Goal: Transaction & Acquisition: Book appointment/travel/reservation

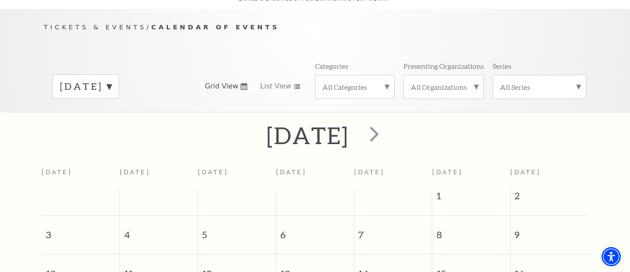
scroll to position [77, 0]
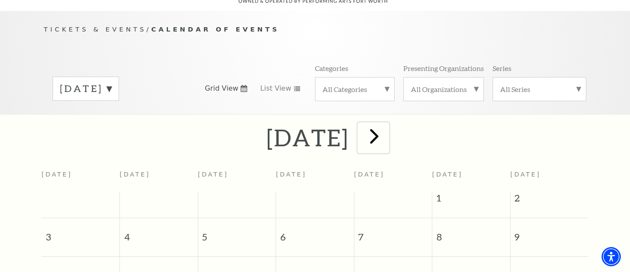
click at [387, 127] on span "next" at bounding box center [374, 135] width 25 height 25
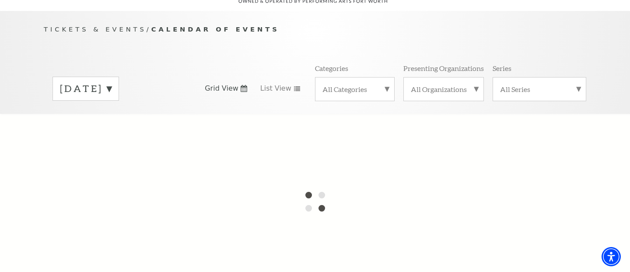
click at [387, 84] on label "All Categories" at bounding box center [355, 88] width 65 height 9
click at [420, 135] on div at bounding box center [315, 201] width 630 height 175
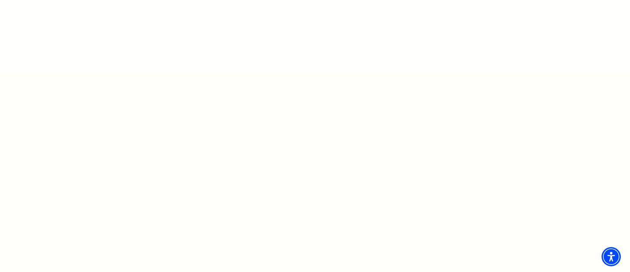
scroll to position [102, 0]
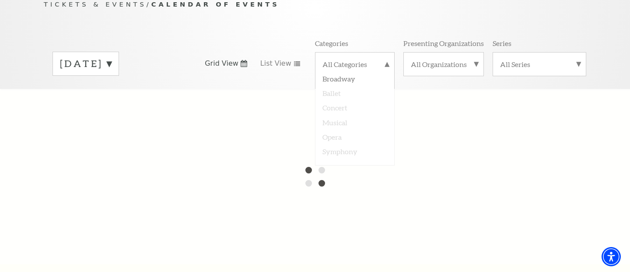
click at [112, 57] on label "[DATE]" at bounding box center [86, 64] width 52 height 14
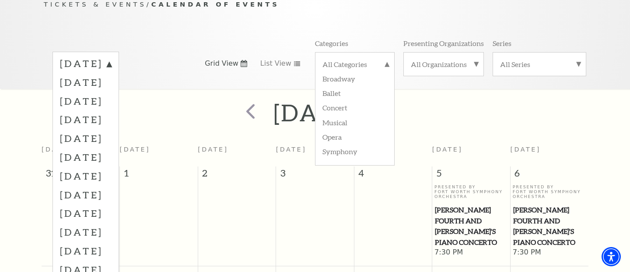
scroll to position [77, 0]
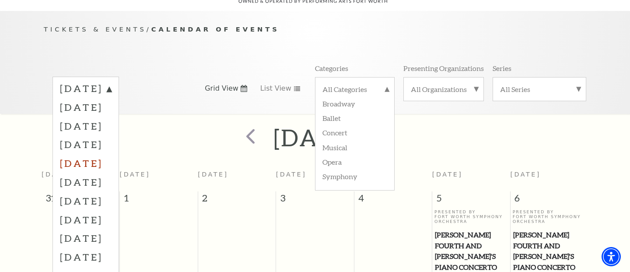
click at [112, 154] on label "[DATE]" at bounding box center [86, 163] width 52 height 19
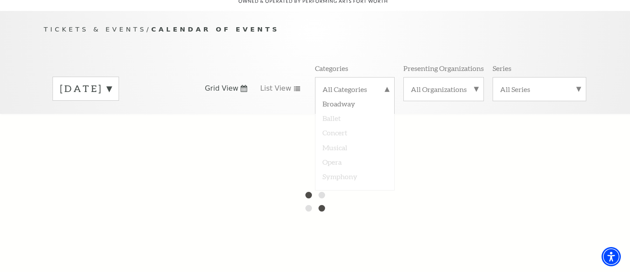
click at [112, 82] on label "[DATE]" at bounding box center [86, 89] width 52 height 14
click at [101, 151] on div at bounding box center [315, 201] width 630 height 175
drag, startPoint x: 100, startPoint y: 153, endPoint x: 113, endPoint y: 156, distance: 13.0
click at [100, 154] on div at bounding box center [315, 201] width 630 height 175
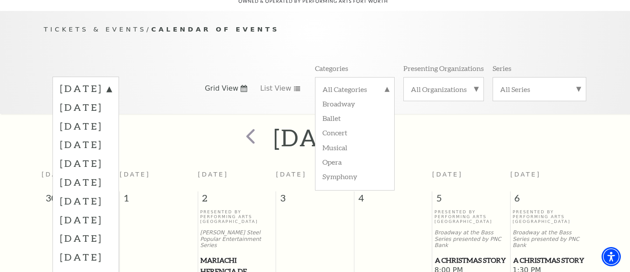
click at [492, 123] on div "[DATE]" at bounding box center [315, 137] width 630 height 31
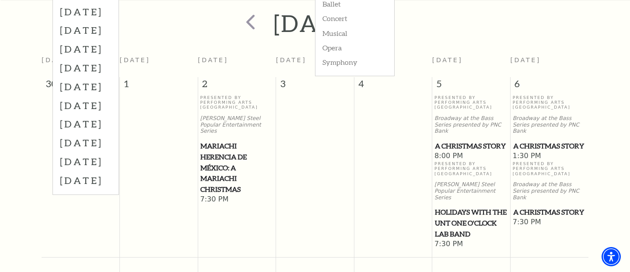
scroll to position [184, 0]
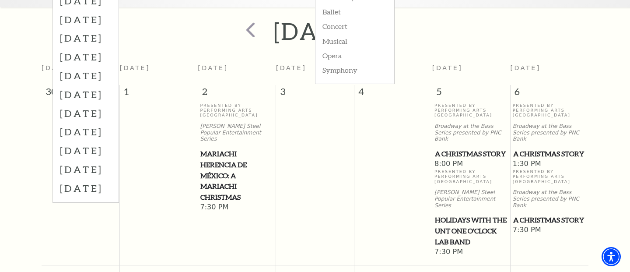
click at [444, 148] on span "A Christmas Story" at bounding box center [471, 153] width 73 height 11
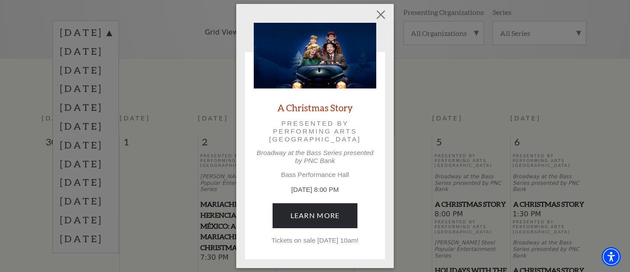
scroll to position [80, 0]
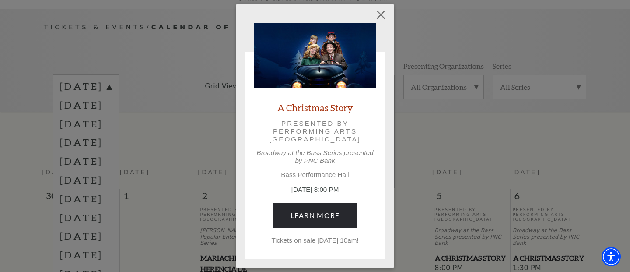
click at [487, 130] on div "Empty heading A Christmas Story Presented by Performing Arts [GEOGRAPHIC_DATA] …" at bounding box center [315, 136] width 630 height 272
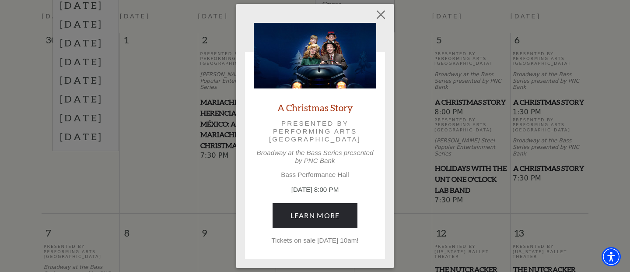
click at [38, 71] on div "Empty heading A Christmas Story Presented by Performing Arts [GEOGRAPHIC_DATA] …" at bounding box center [315, 136] width 630 height 272
click at [379, 13] on button "Close" at bounding box center [381, 15] width 17 height 17
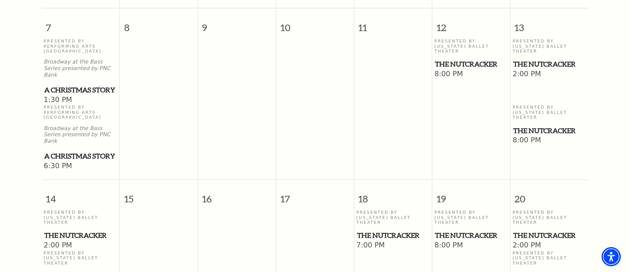
scroll to position [239, 0]
